Goal: Transaction & Acquisition: Purchase product/service

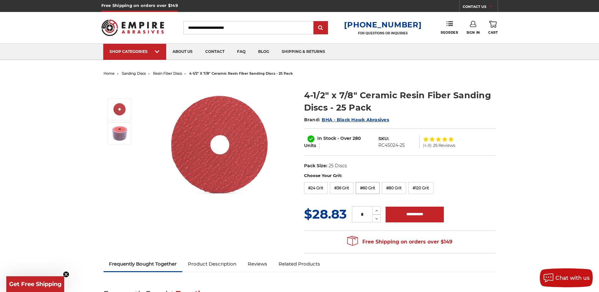
click at [370, 187] on label "#60 Grit" at bounding box center [368, 188] width 24 height 12
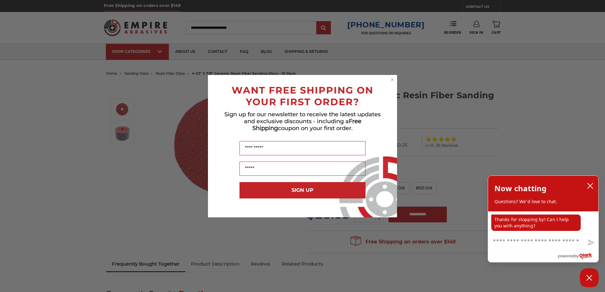
click at [392, 80] on circle "Close dialog" at bounding box center [392, 80] width 6 height 6
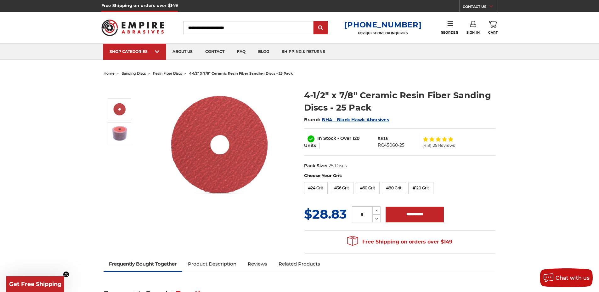
click at [451, 145] on span "25 Reviews" at bounding box center [444, 145] width 22 height 4
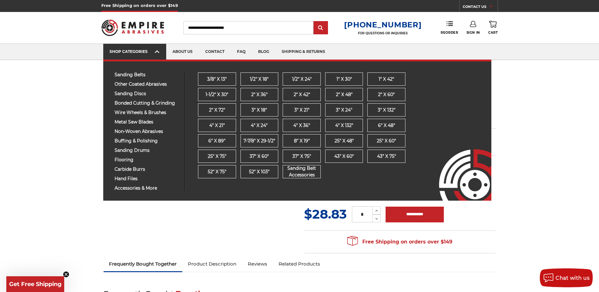
click at [162, 55] on link "SHOP CATEGORIES" at bounding box center [134, 52] width 63 height 16
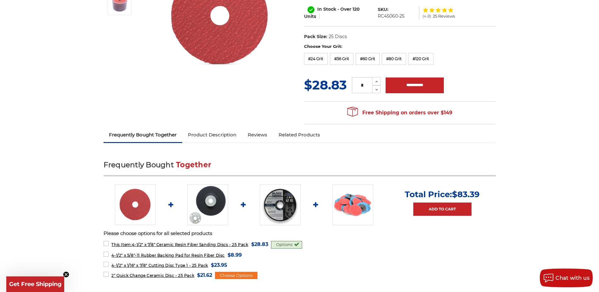
scroll to position [225, 0]
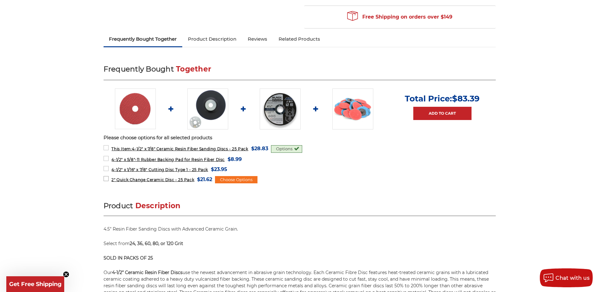
click at [147, 180] on span "2" Quick Change Ceramic Disc - 25 Pack" at bounding box center [152, 179] width 83 height 5
click at [170, 179] on span "2" Quick Change Ceramic Disc - 25 Pack" at bounding box center [152, 179] width 83 height 5
click at [180, 178] on span "2" Quick Change Ceramic Disc - 25 Pack" at bounding box center [152, 179] width 83 height 5
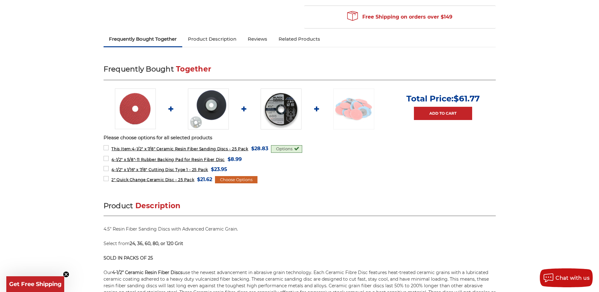
click at [253, 181] on div "Choose Options" at bounding box center [236, 180] width 43 height 8
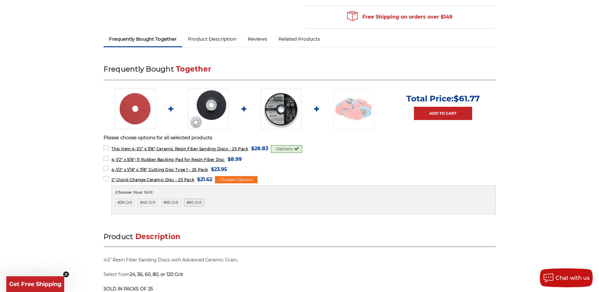
click at [196, 200] on label "#80 Grit" at bounding box center [194, 203] width 20 height 8
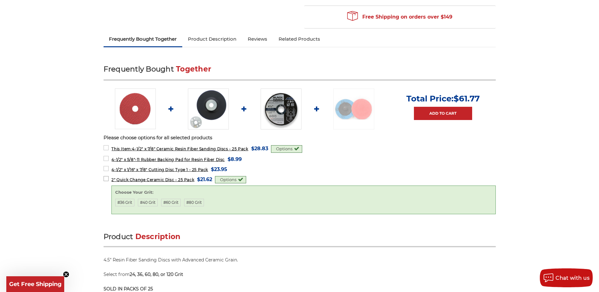
click at [191, 179] on span "2" Quick Change Ceramic Disc - 25 Pack" at bounding box center [152, 179] width 83 height 5
click at [174, 177] on label "2" Quick Change Ceramic Disc - 25 Pack MSRP: Was: Now: $21.62 (You save )" at bounding box center [158, 179] width 109 height 9
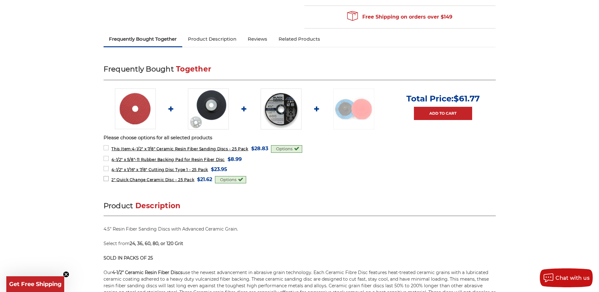
click at [144, 179] on span "2" Quick Change Ceramic Disc - 25 Pack" at bounding box center [152, 179] width 83 height 5
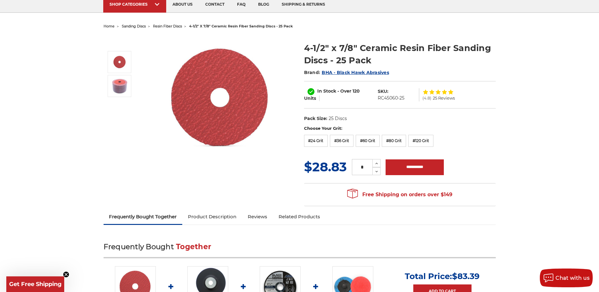
scroll to position [0, 0]
